Goal: Task Accomplishment & Management: Complete application form

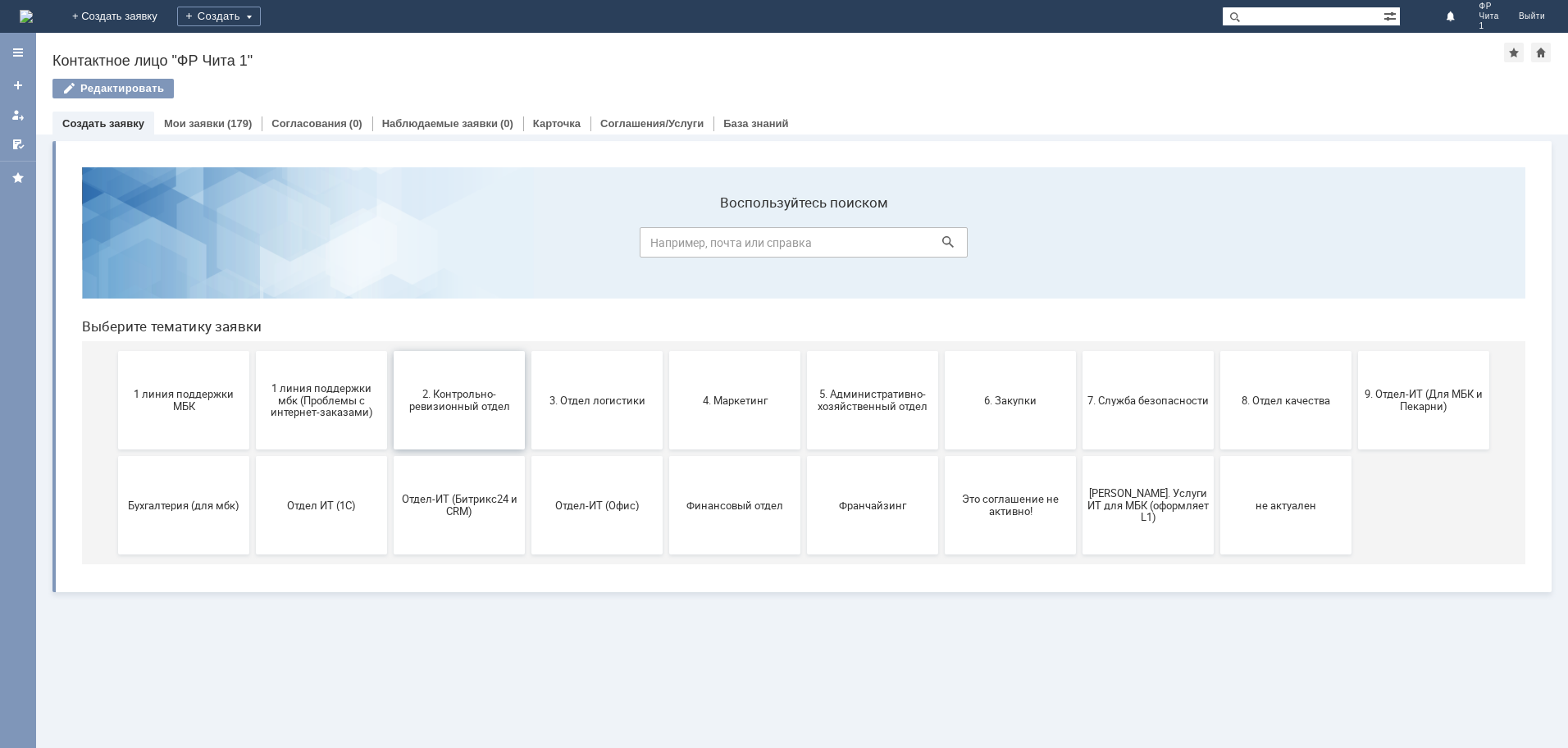
click at [460, 395] on span "2. Контрольно-ревизионный отдел" at bounding box center [459, 399] width 121 height 25
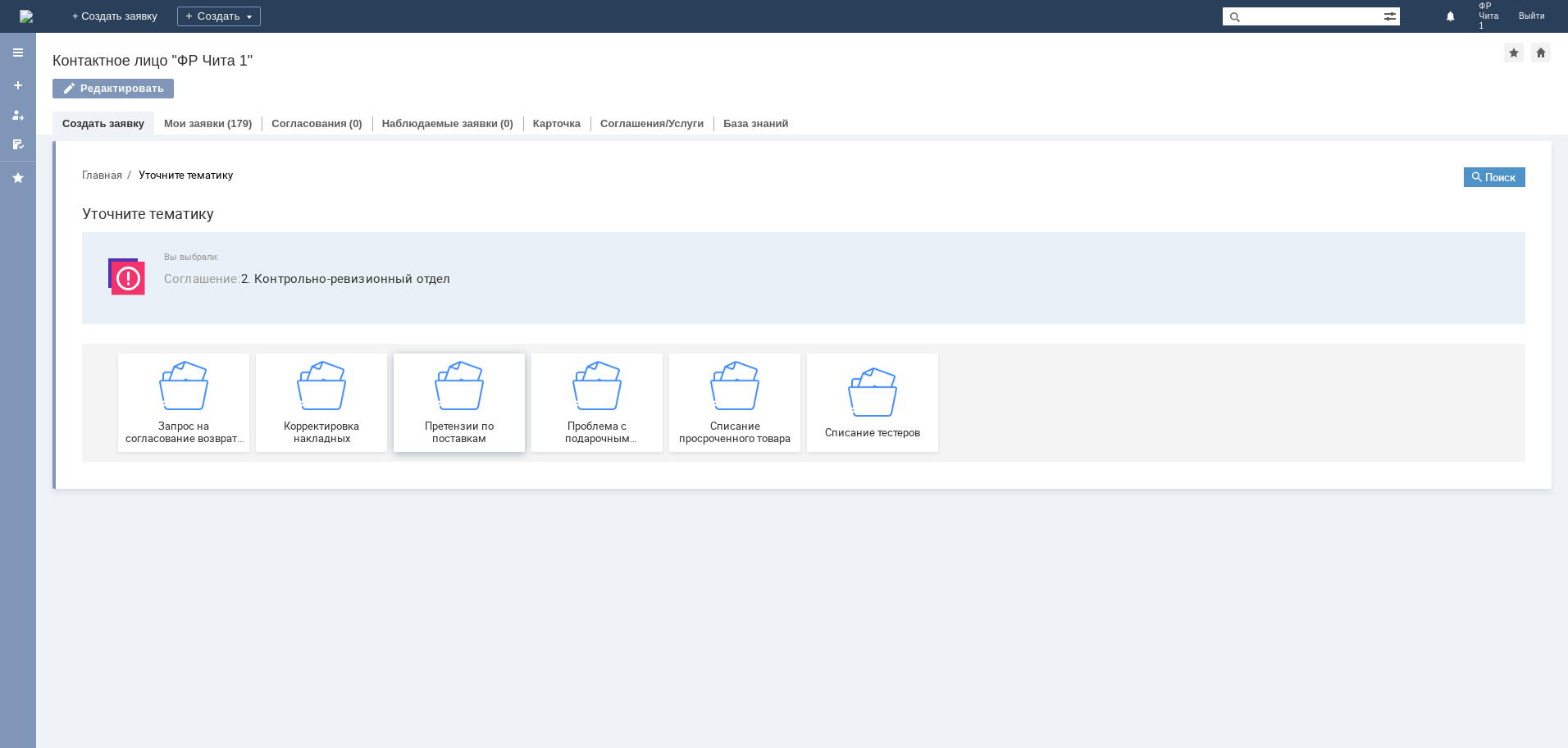
click at [468, 399] on img at bounding box center [459, 385] width 49 height 49
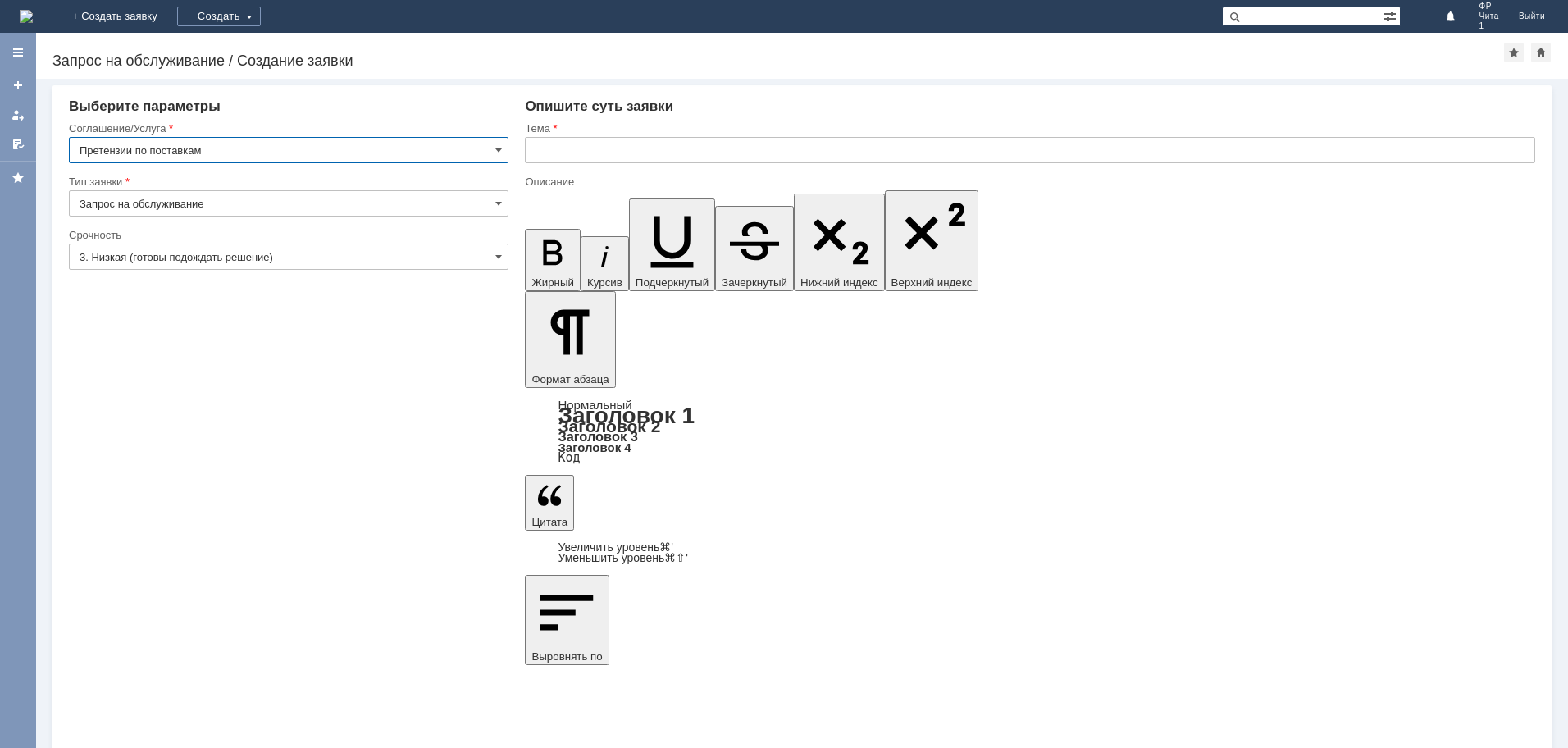
click at [585, 148] on input "text" at bounding box center [1030, 150] width 1011 height 26
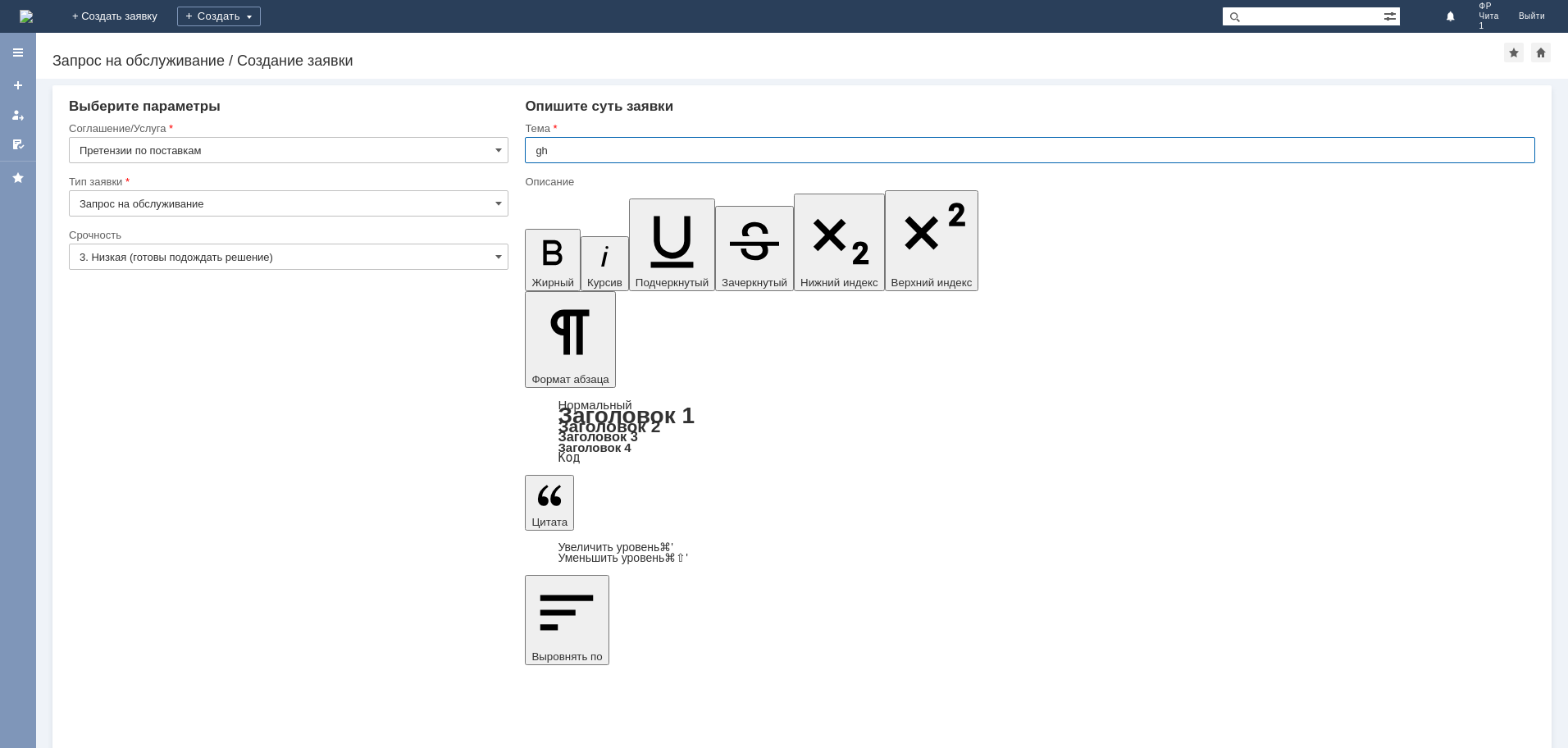
type input "g"
type input "претензия по поставке"
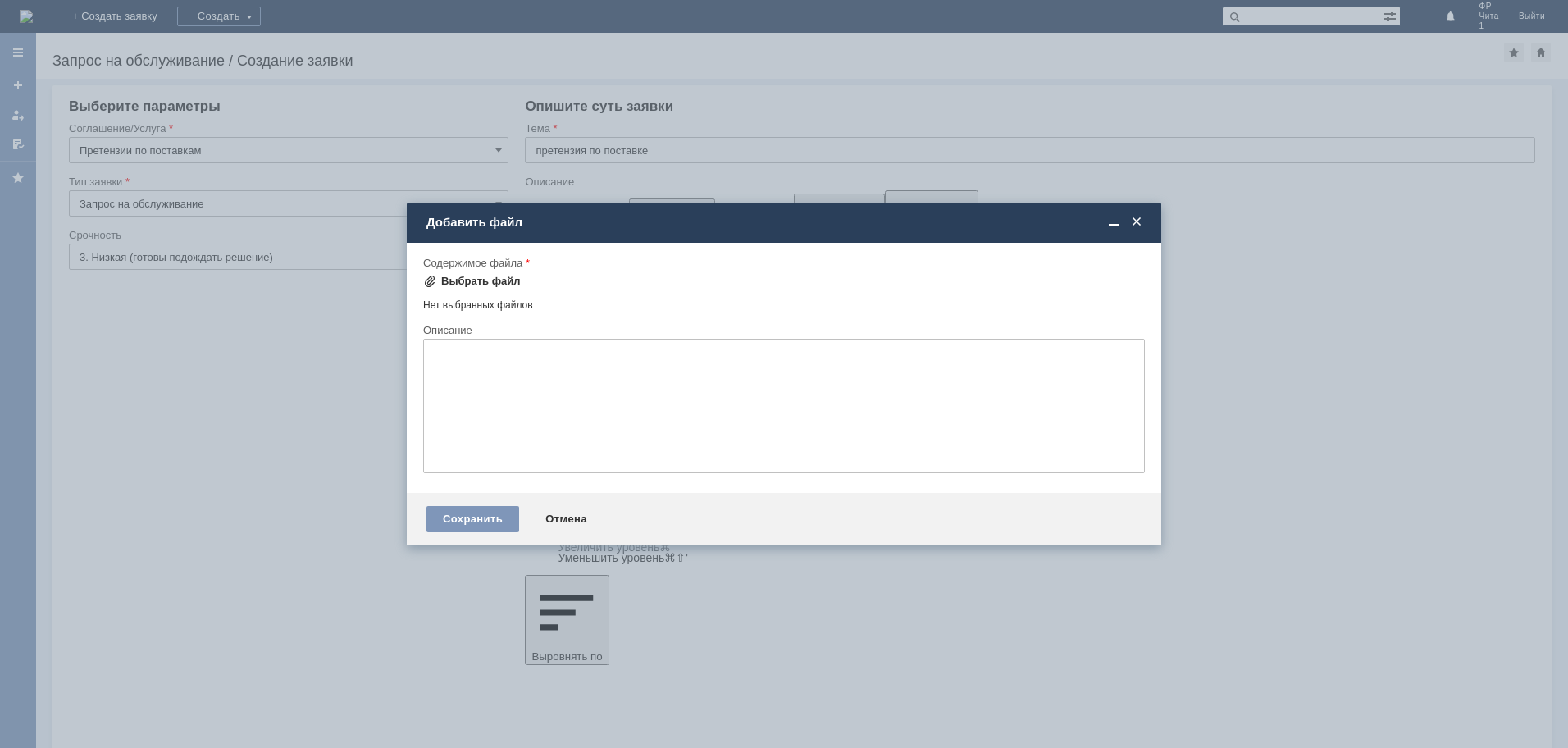
click at [476, 276] on div "Выбрать файл" at bounding box center [481, 281] width 80 height 13
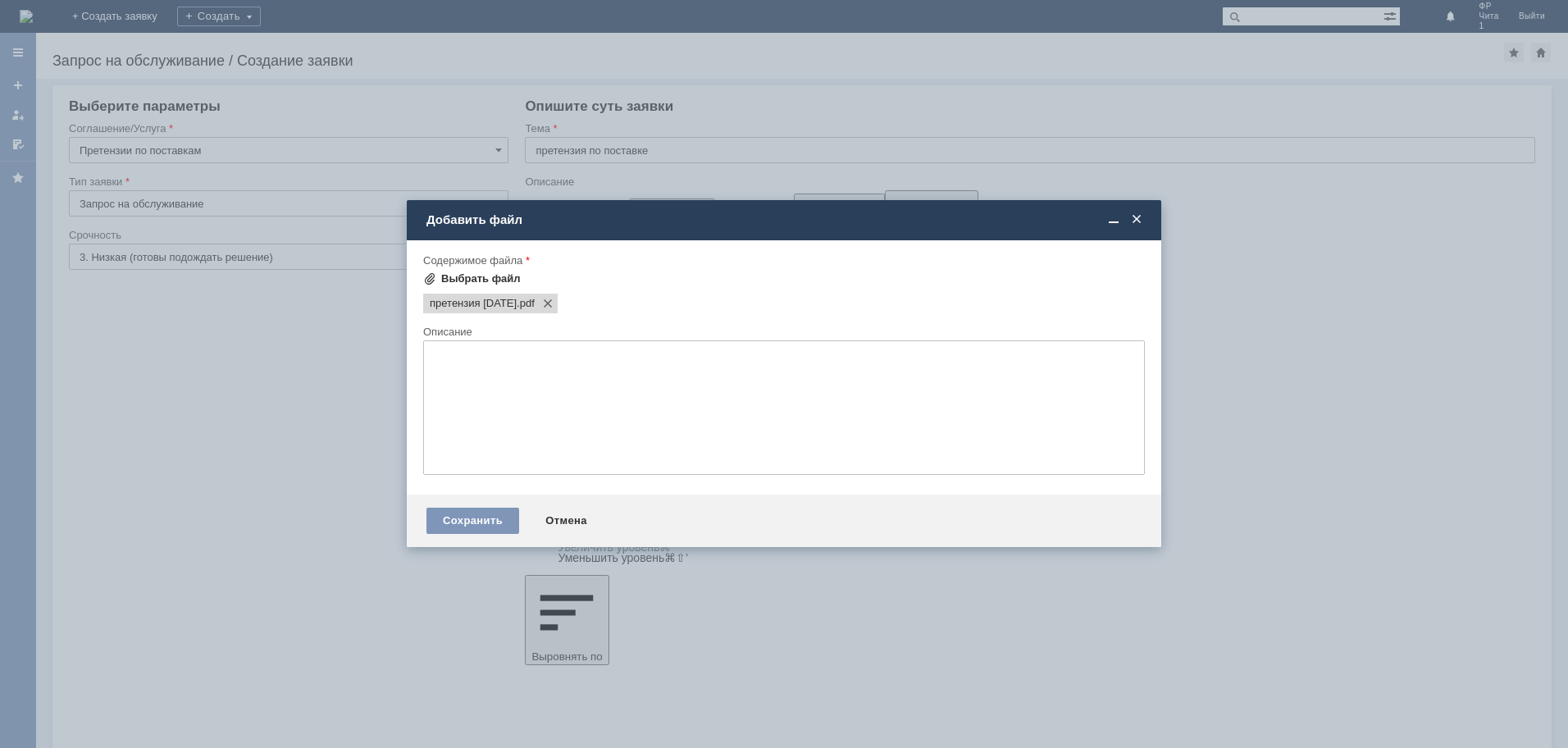
click at [474, 279] on div "Выбрать файл" at bounding box center [481, 279] width 80 height 13
click at [471, 277] on div "Выбрать файл" at bounding box center [481, 279] width 80 height 13
click at [470, 278] on div "Выбрать файл" at bounding box center [481, 279] width 80 height 13
click at [465, 278] on div "Выбрать файл" at bounding box center [481, 279] width 80 height 13
click at [479, 279] on div "Выбрать файл" at bounding box center [481, 279] width 80 height 13
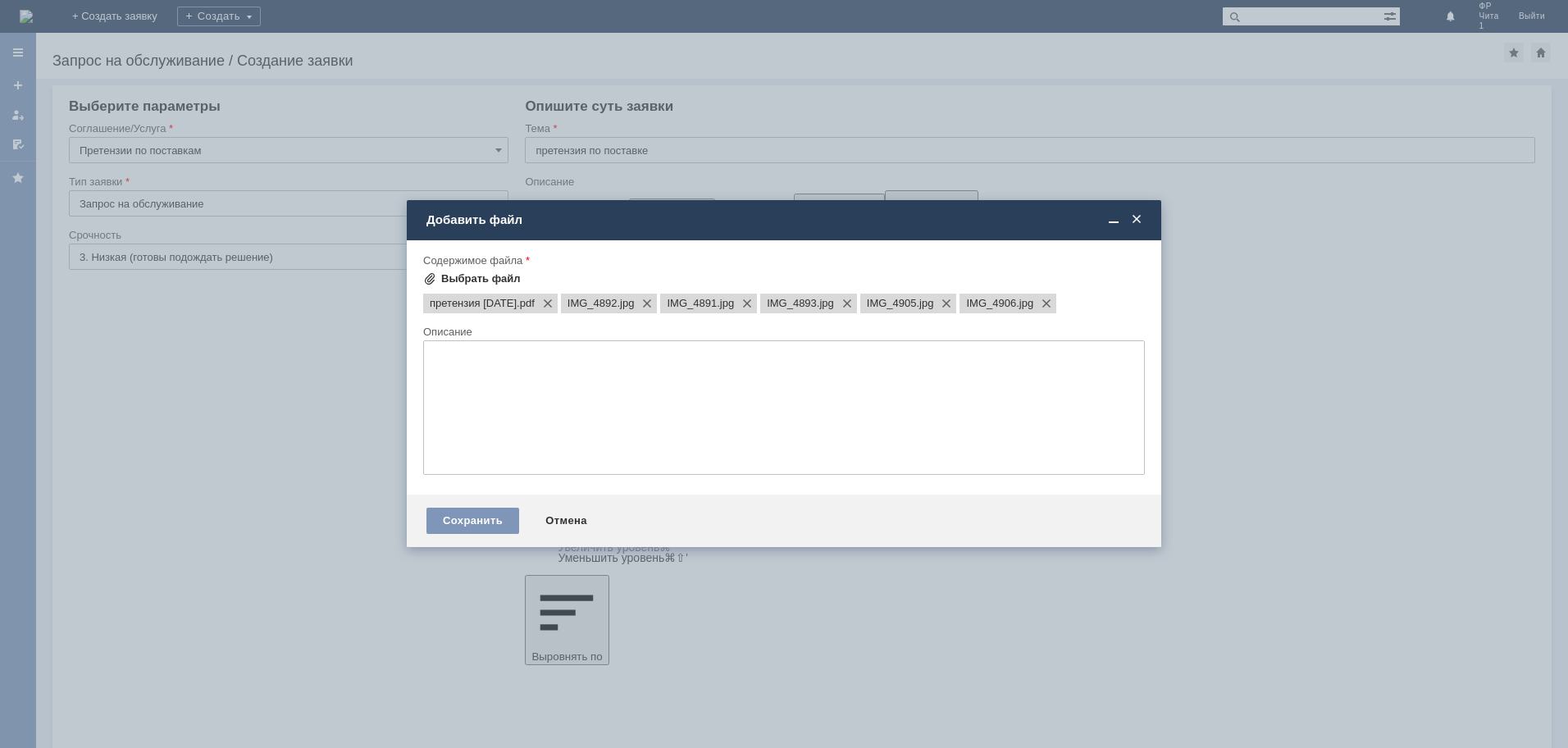
click at [470, 279] on div "Выбрать файл" at bounding box center [481, 279] width 80 height 13
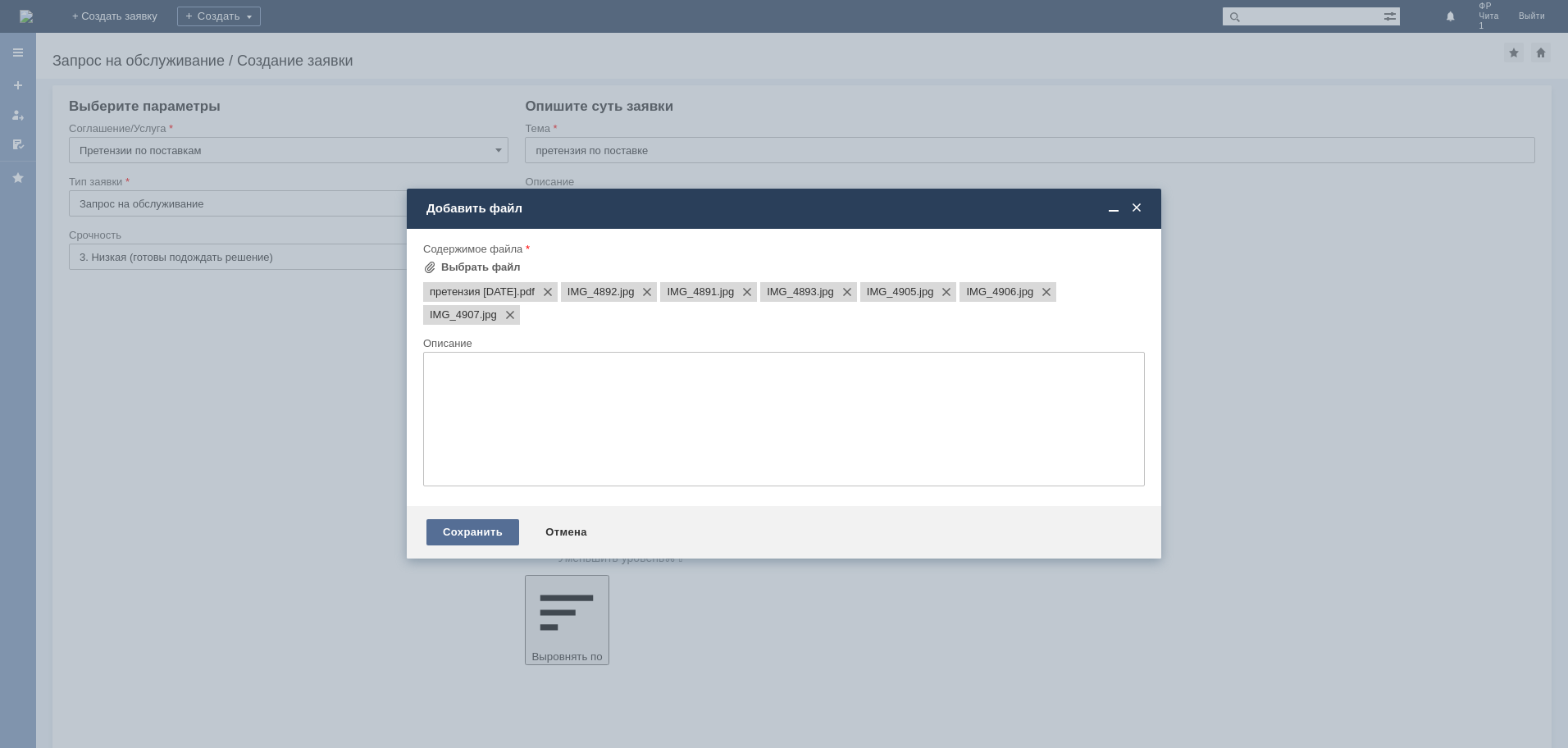
click at [476, 533] on div "Сохранить" at bounding box center [473, 532] width 93 height 26
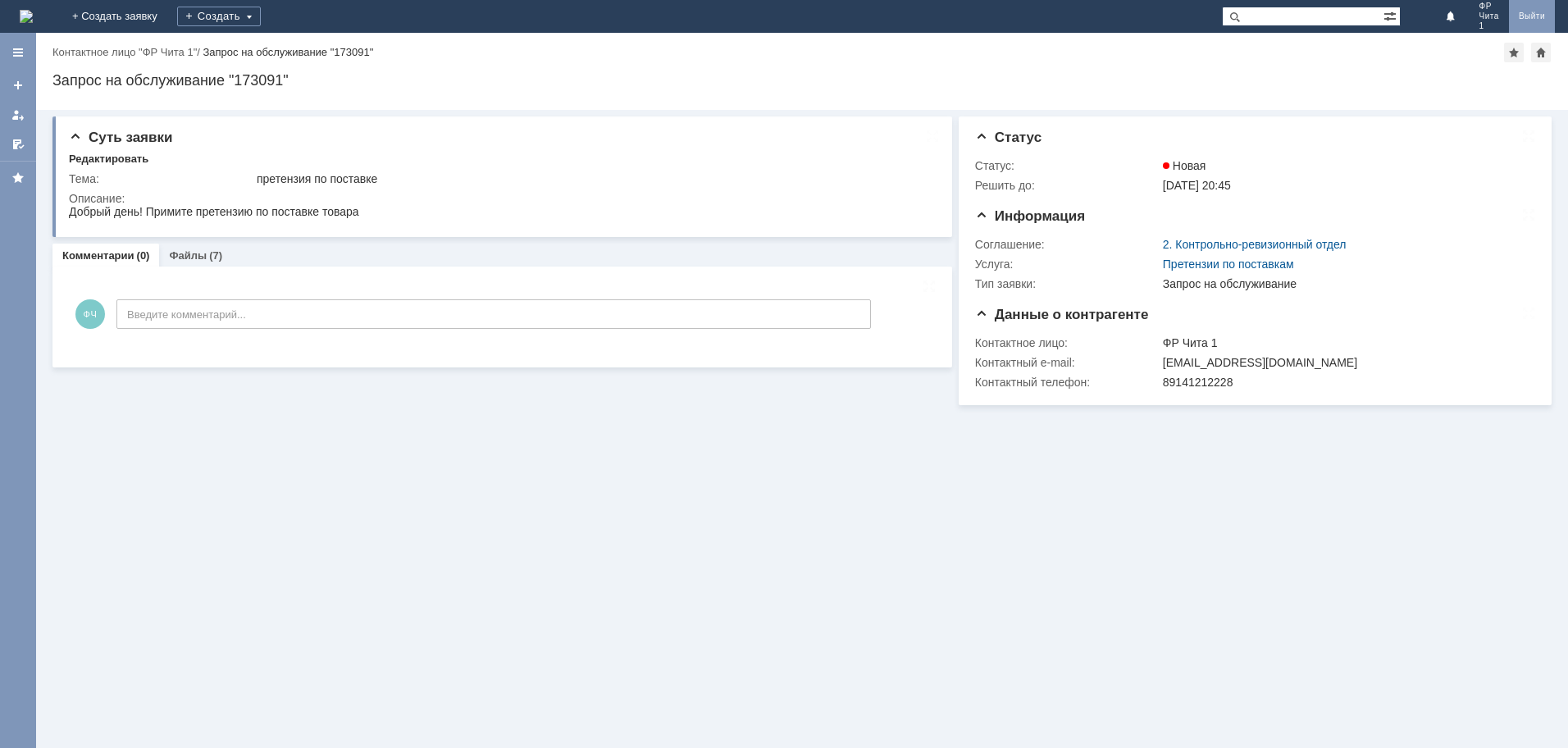
click at [1536, 18] on link "Выйти" at bounding box center [1532, 16] width 46 height 32
